Goal: Task Accomplishment & Management: Use online tool/utility

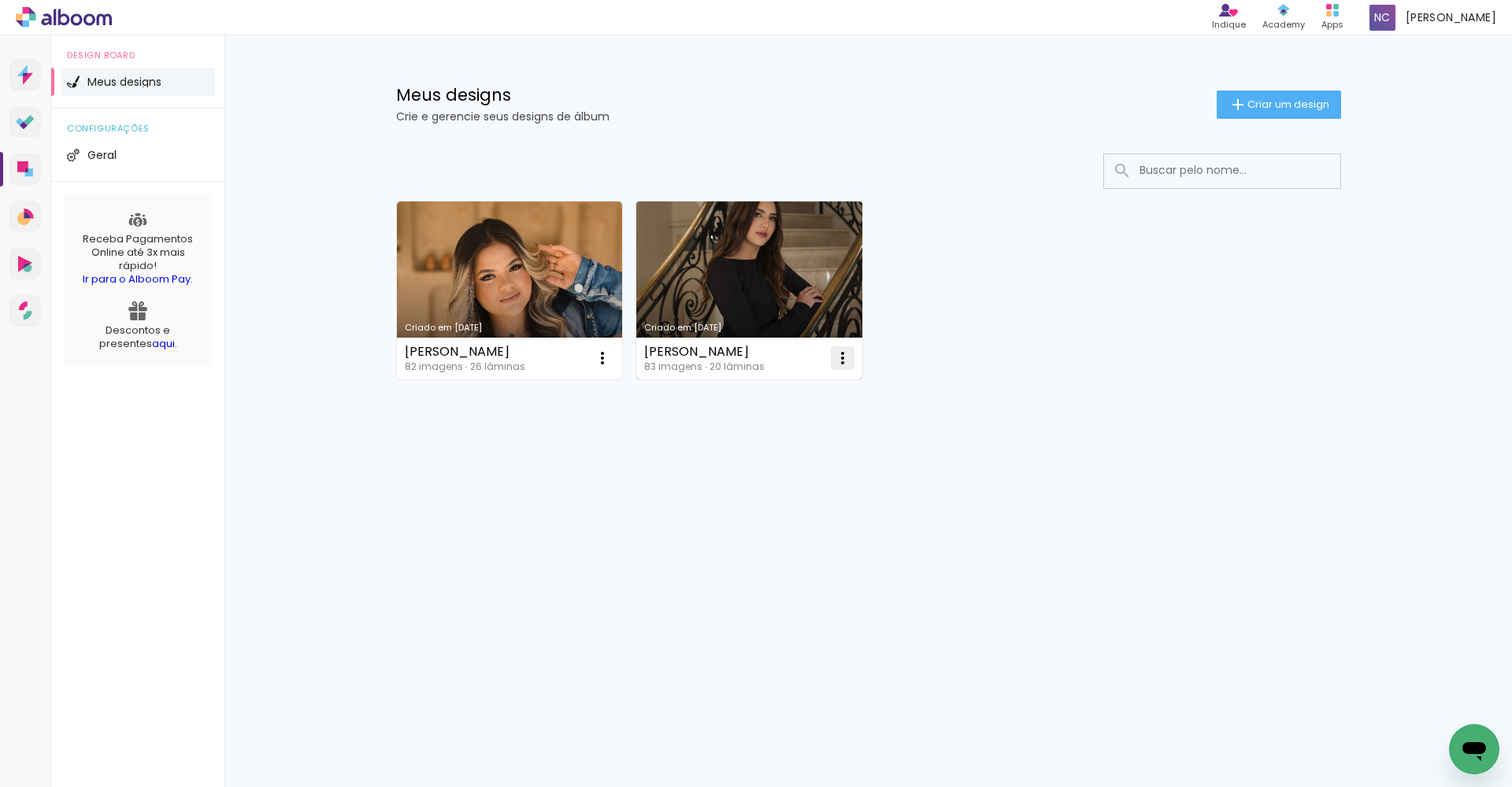
click at [853, 358] on paper-icon-button at bounding box center [842, 358] width 31 height 31
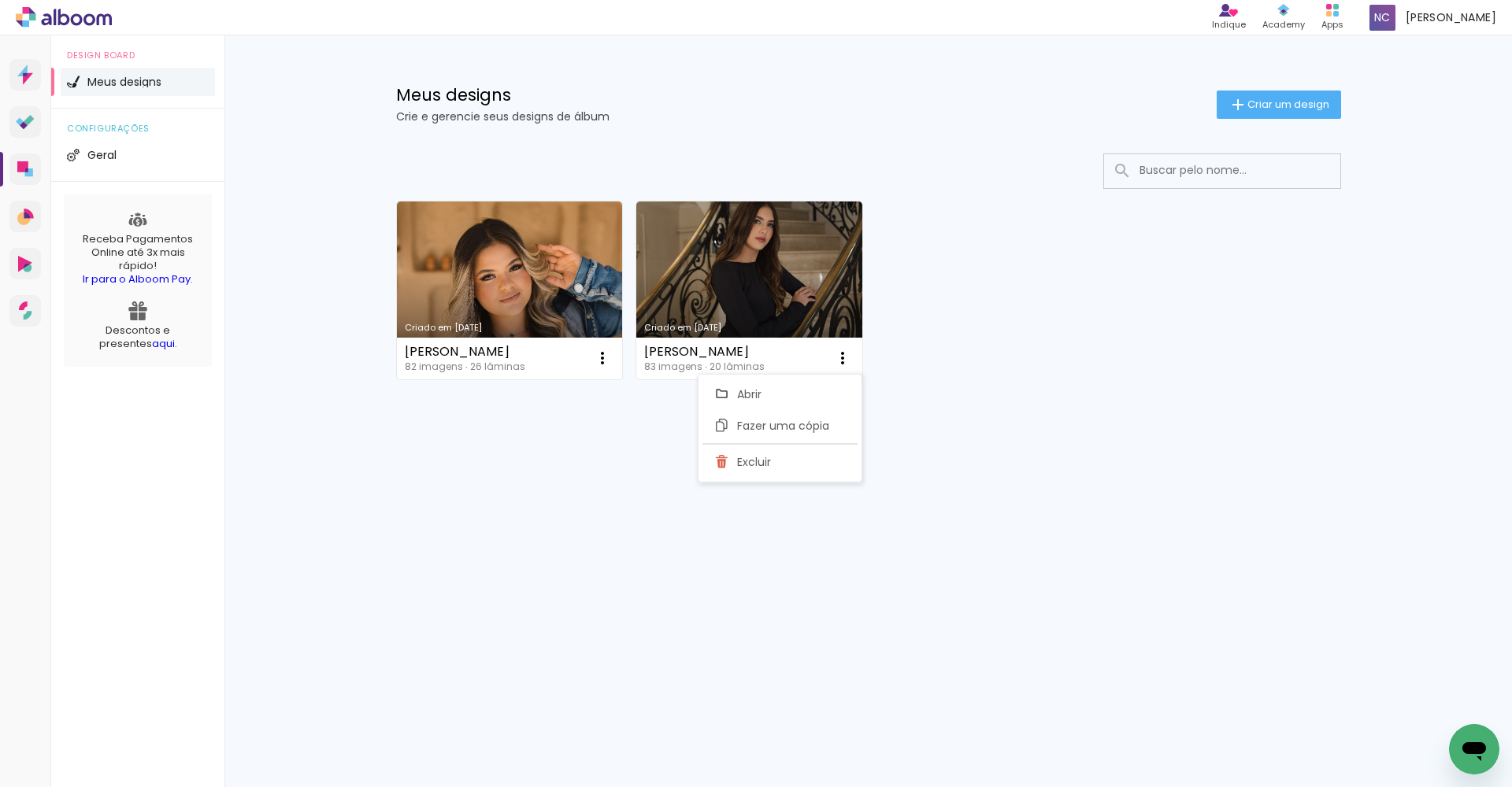
click at [894, 352] on div "Criado em 19/09/25 ISABELA BRITO 82 imagens ∙ 26 lâminas Abrir Fazer uma cópia …" at bounding box center [868, 289] width 960 height 192
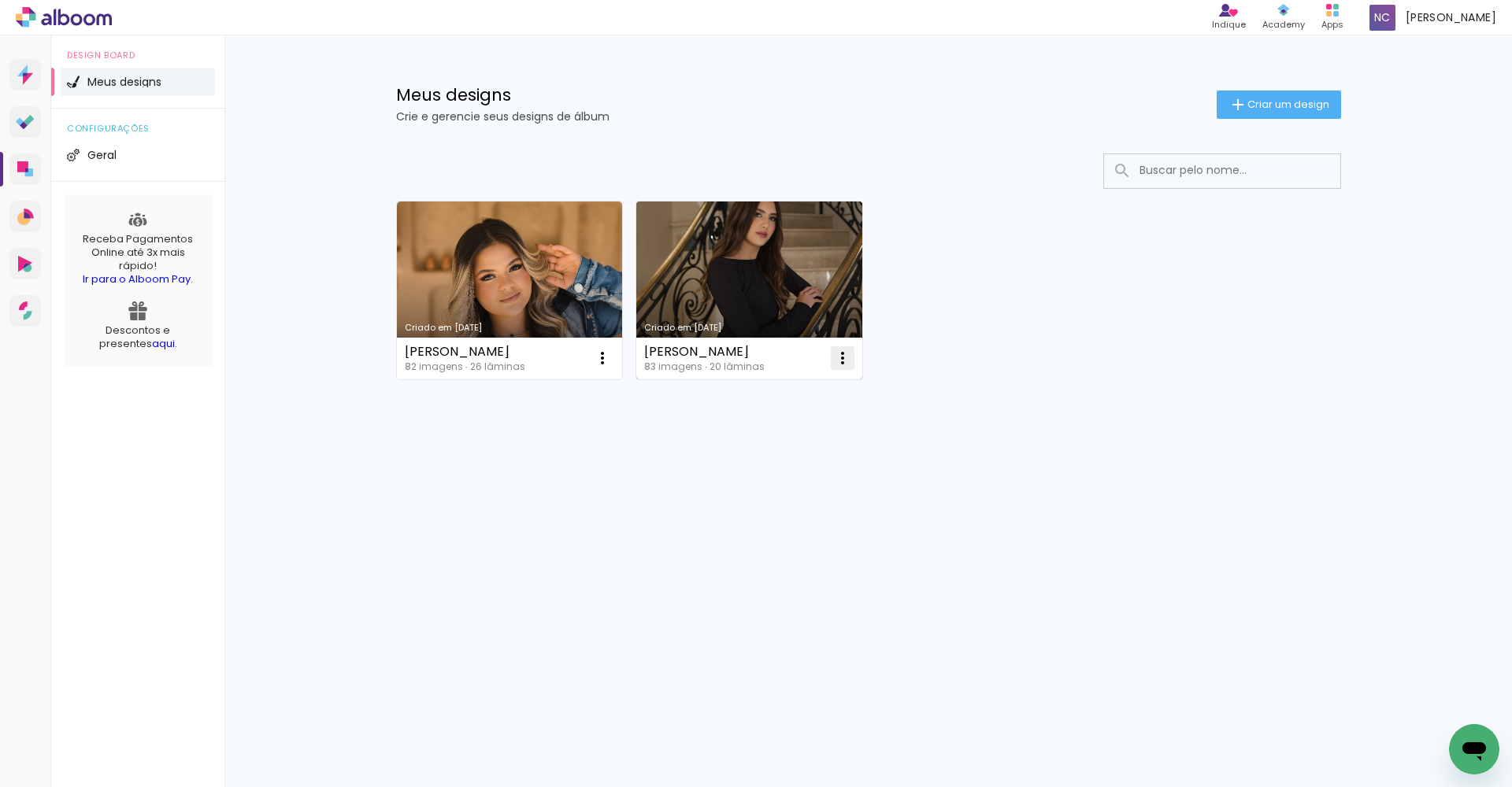
click at [837, 356] on iron-icon at bounding box center [843, 358] width 19 height 19
click at [800, 385] on paper-item "Abrir" at bounding box center [778, 394] width 157 height 31
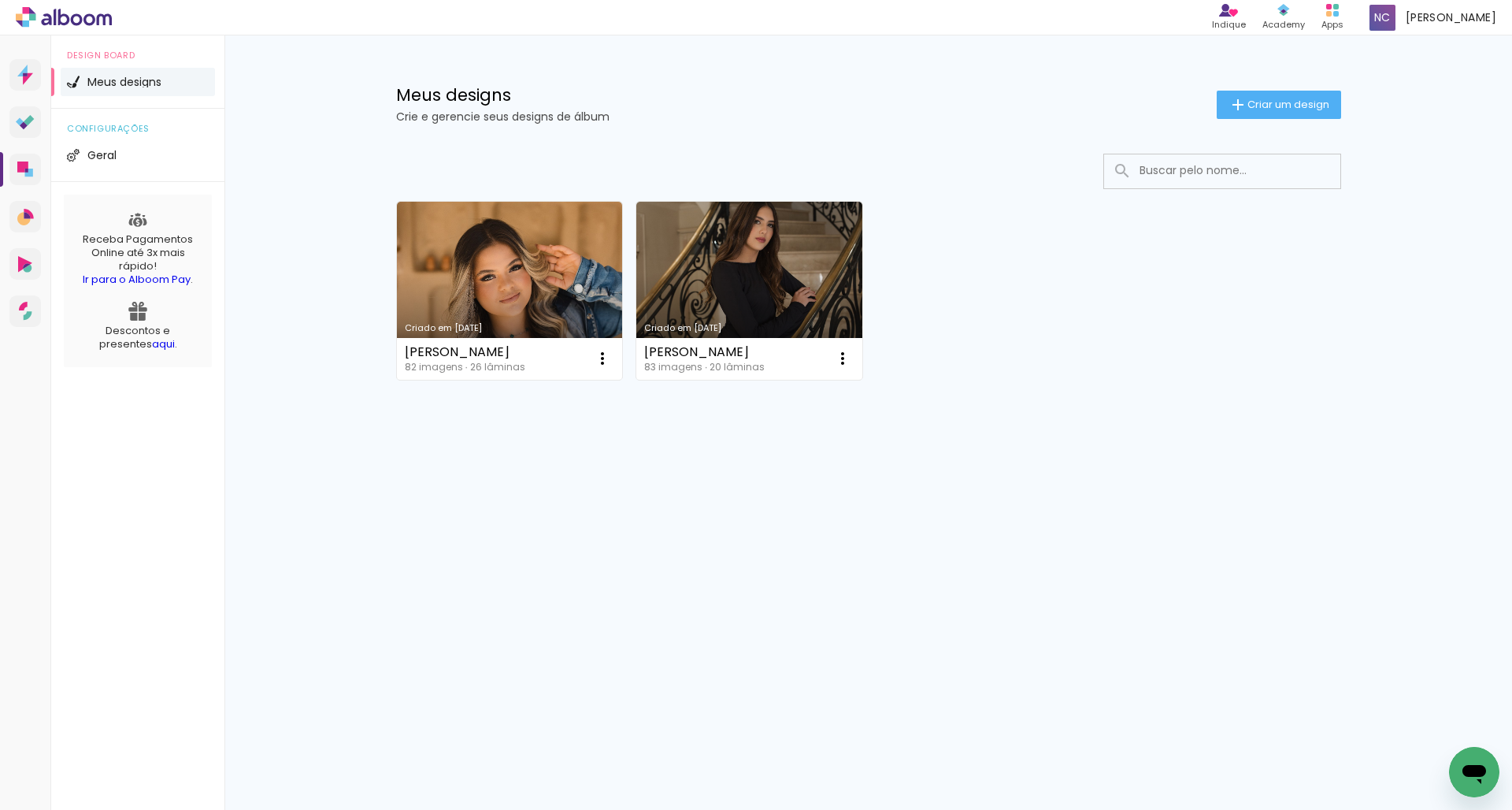
click at [519, 286] on link "Criado em [DATE]" at bounding box center [510, 290] width 226 height 178
click at [500, 278] on link "Criado em [DATE]" at bounding box center [510, 290] width 226 height 178
click at [750, 261] on link "Criado em [DATE]" at bounding box center [749, 290] width 226 height 178
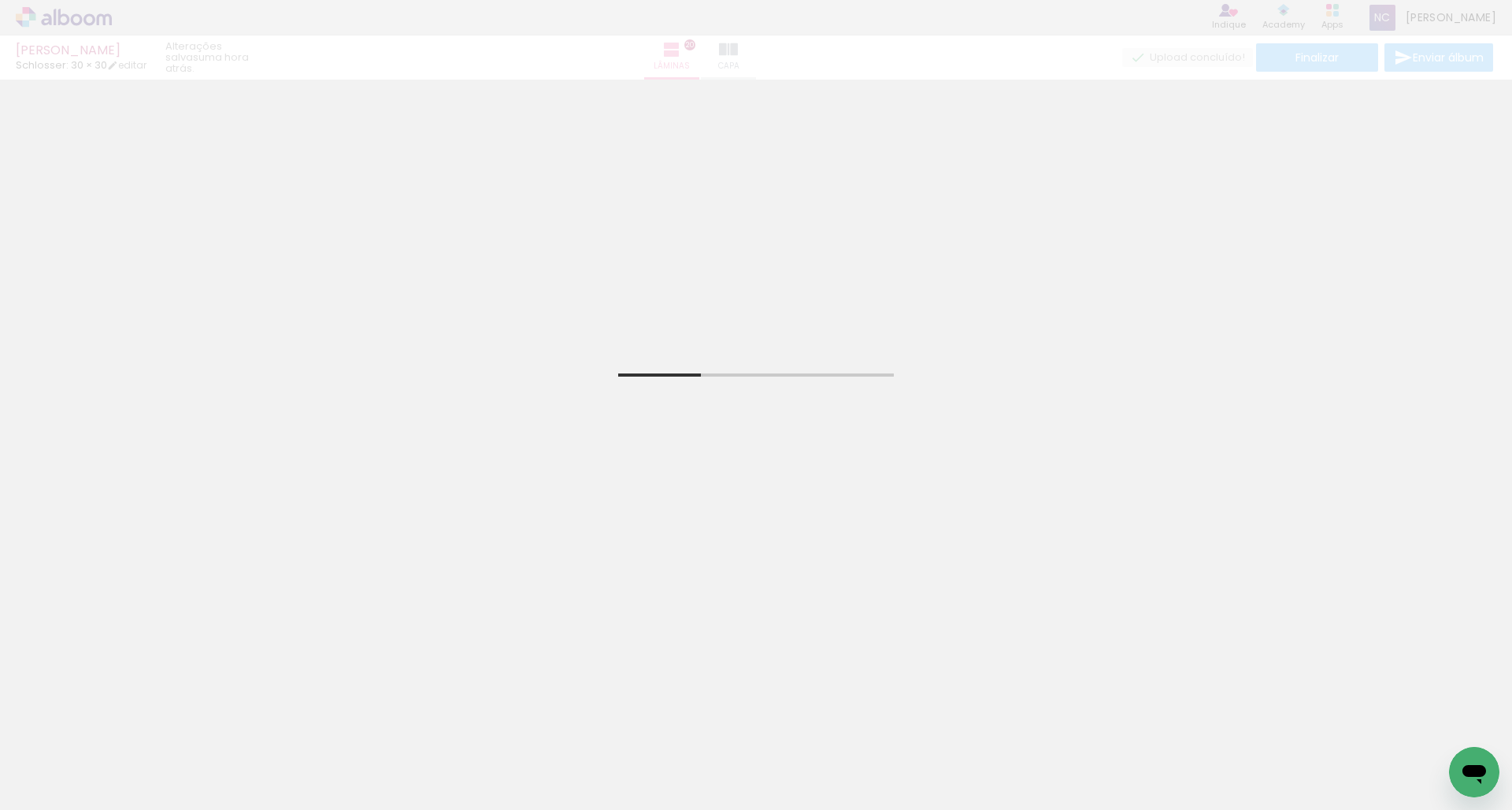
click at [50, 760] on input "Todas as fotos" at bounding box center [44, 762] width 60 height 13
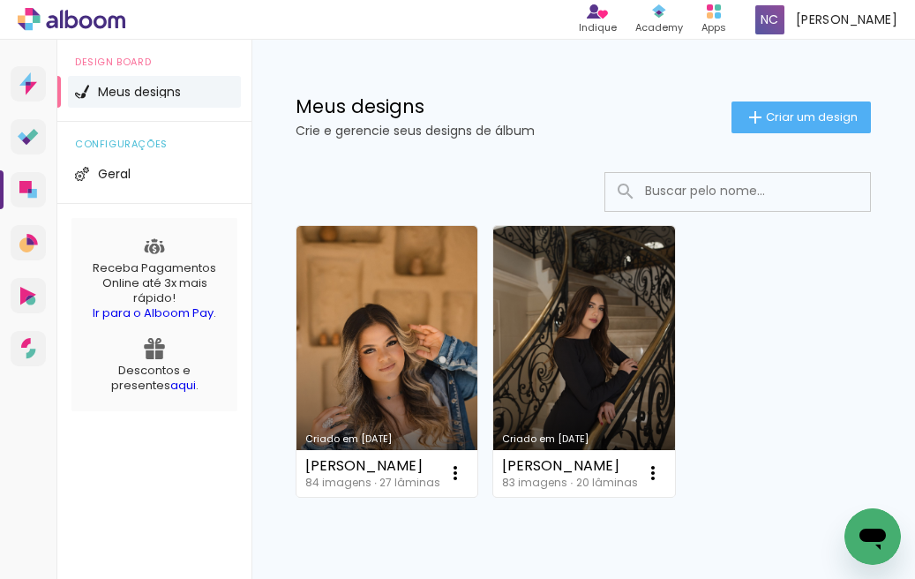
click at [341, 312] on link "Criado em [DATE]" at bounding box center [386, 361] width 181 height 271
